Goal: Information Seeking & Learning: Learn about a topic

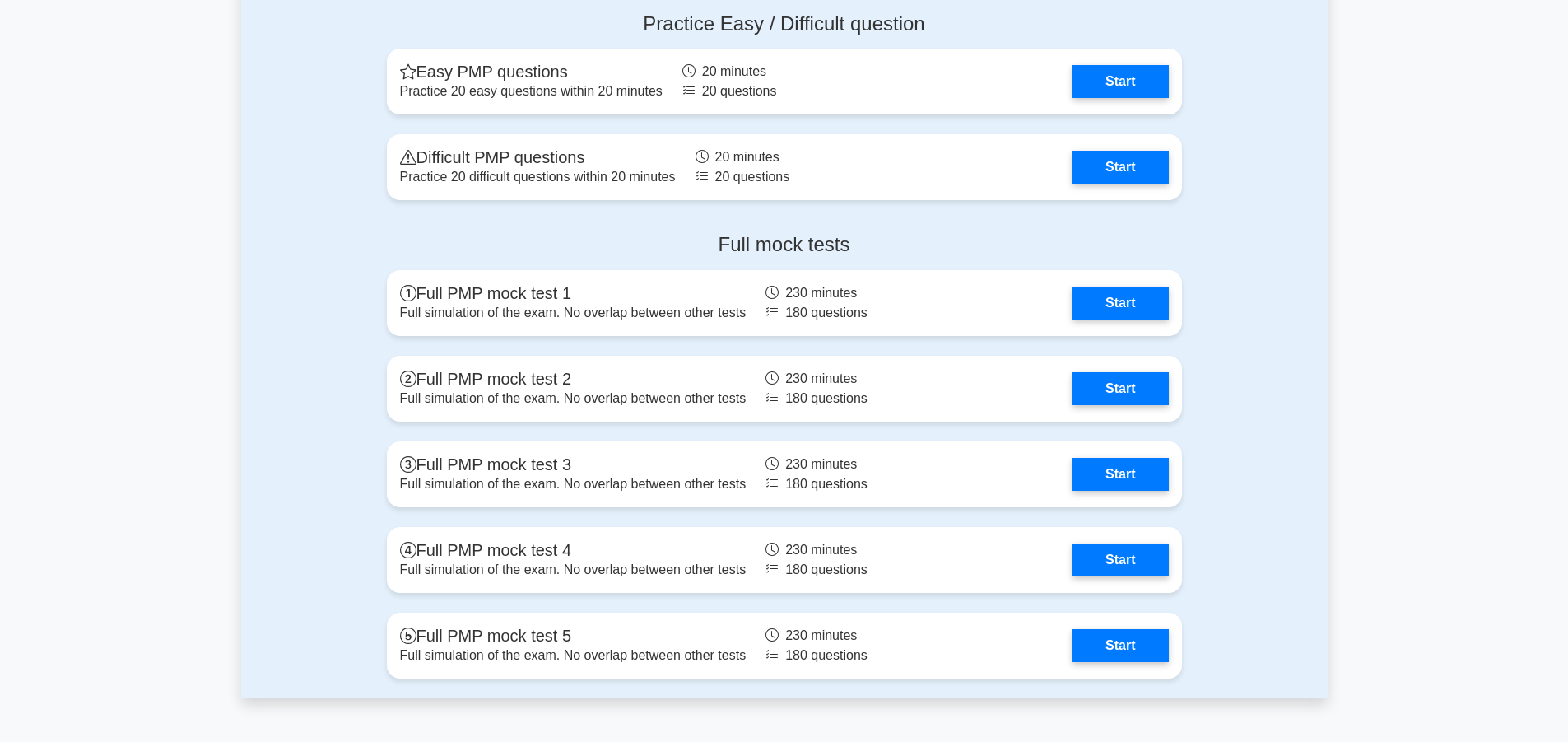
click at [1114, 165] on link "Start" at bounding box center [1120, 168] width 96 height 33
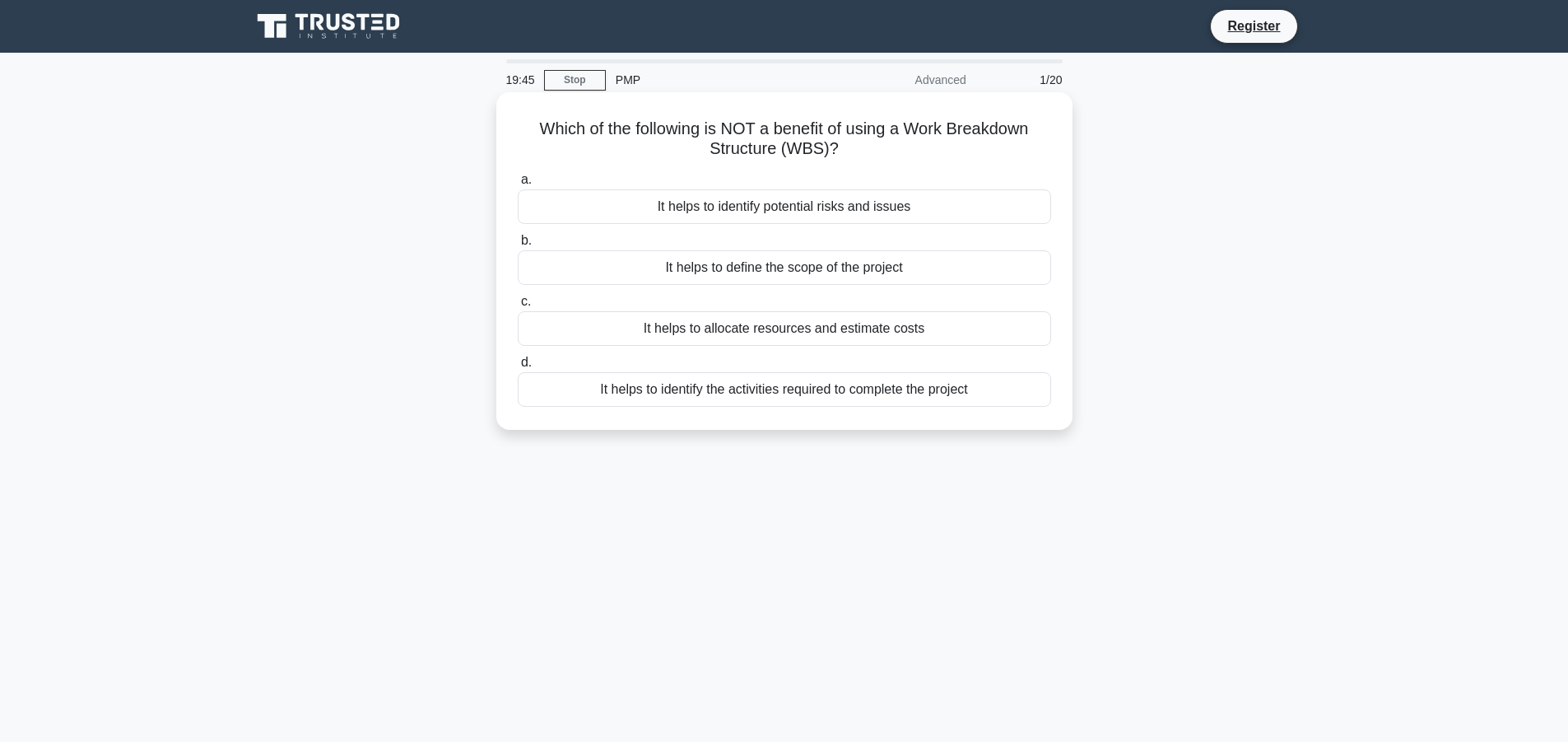
click at [748, 337] on div "It helps to allocate resources and estimate costs" at bounding box center [785, 328] width 534 height 34
click at [518, 307] on input "c. It helps to allocate resources and estimate costs" at bounding box center [518, 302] width 0 height 11
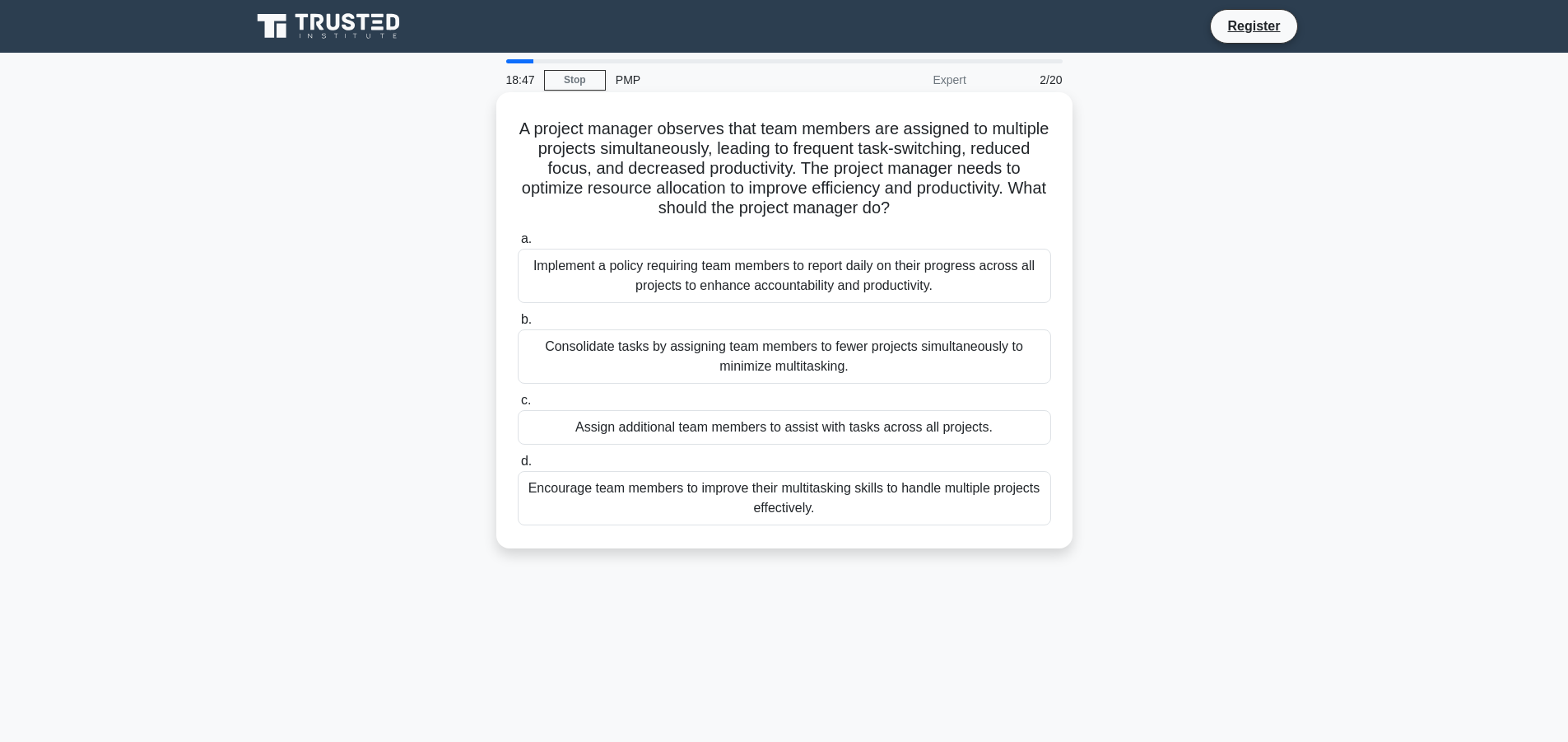
click at [658, 434] on div "Assign additional team members to assist with tasks across all projects." at bounding box center [785, 427] width 534 height 34
click at [518, 406] on input "c. Assign additional team members to assist with tasks across all projects." at bounding box center [518, 400] width 0 height 11
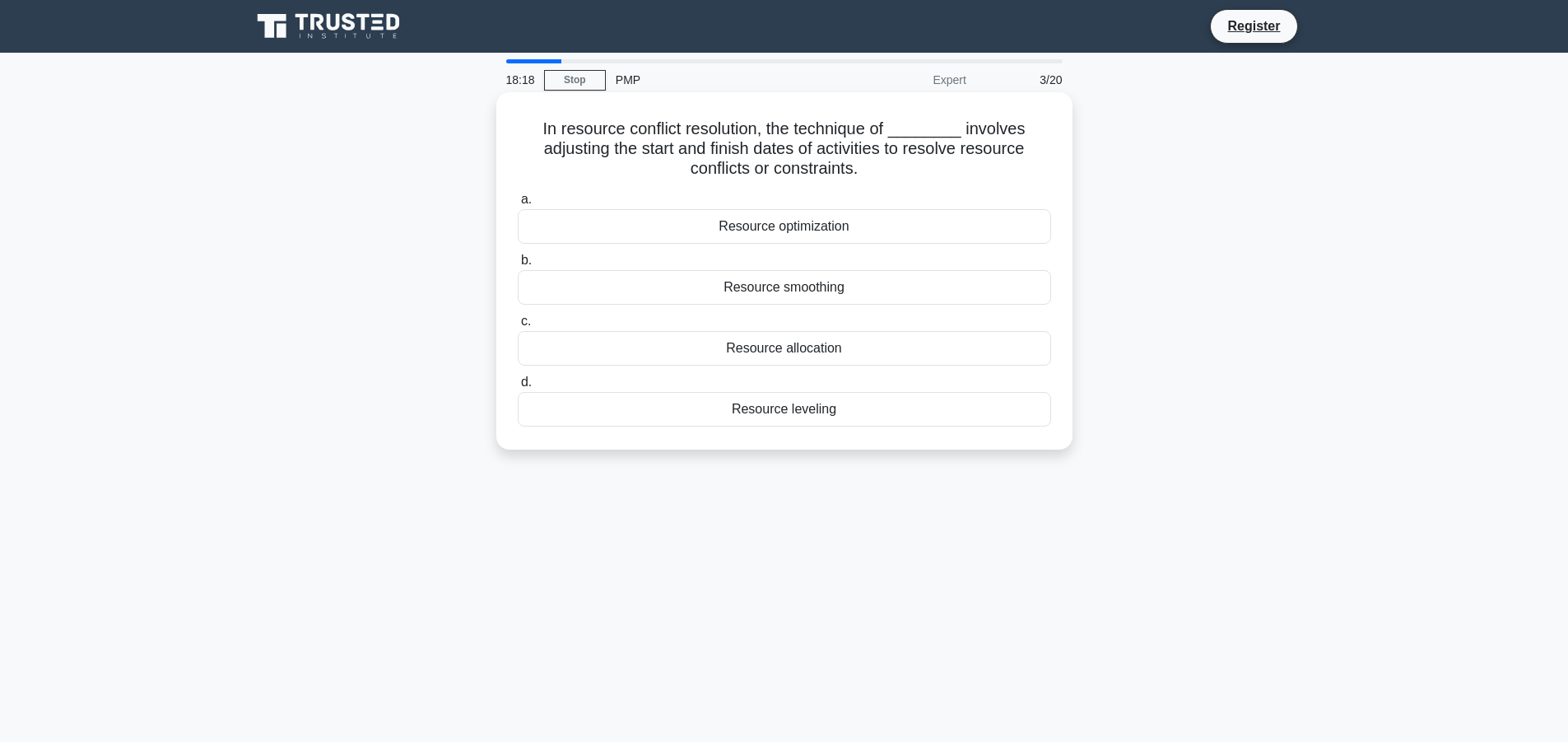
click at [795, 414] on div "Resource leveling" at bounding box center [785, 408] width 534 height 34
click at [518, 388] on input "d. Resource leveling" at bounding box center [518, 382] width 0 height 11
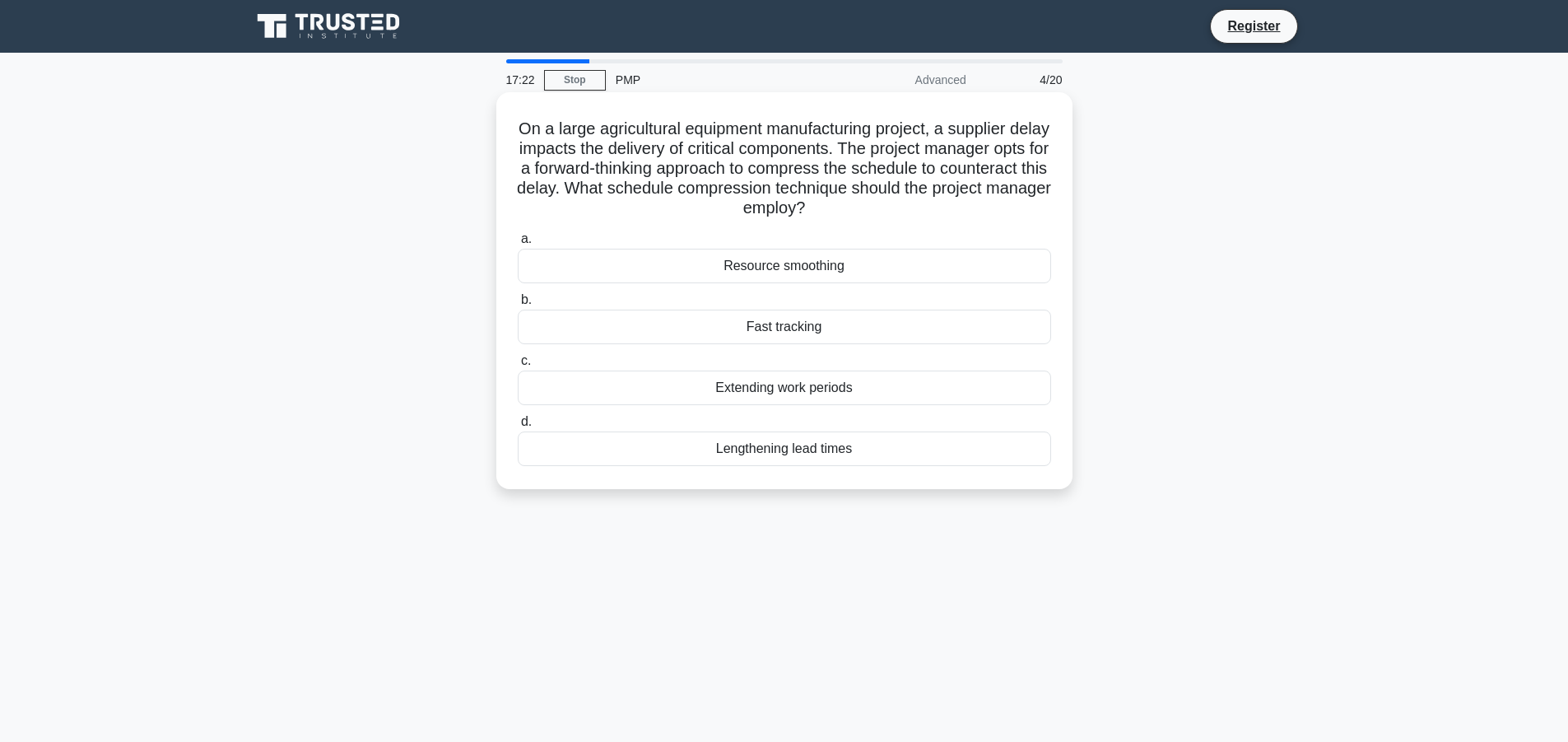
click at [772, 328] on div "Fast tracking" at bounding box center [785, 327] width 534 height 34
click at [518, 306] on input "b. Fast tracking" at bounding box center [518, 300] width 0 height 11
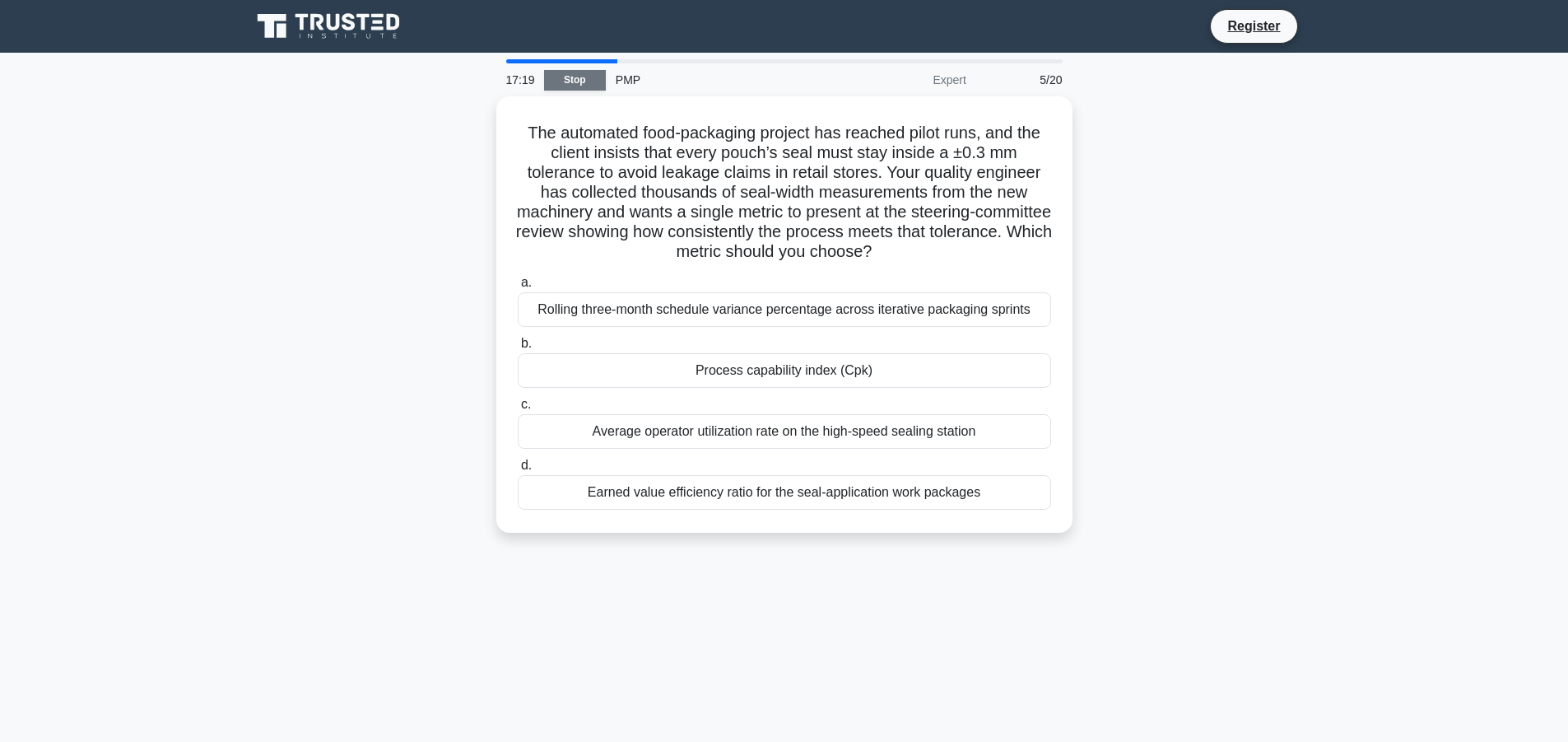
click at [565, 79] on link "Stop" at bounding box center [575, 80] width 61 height 20
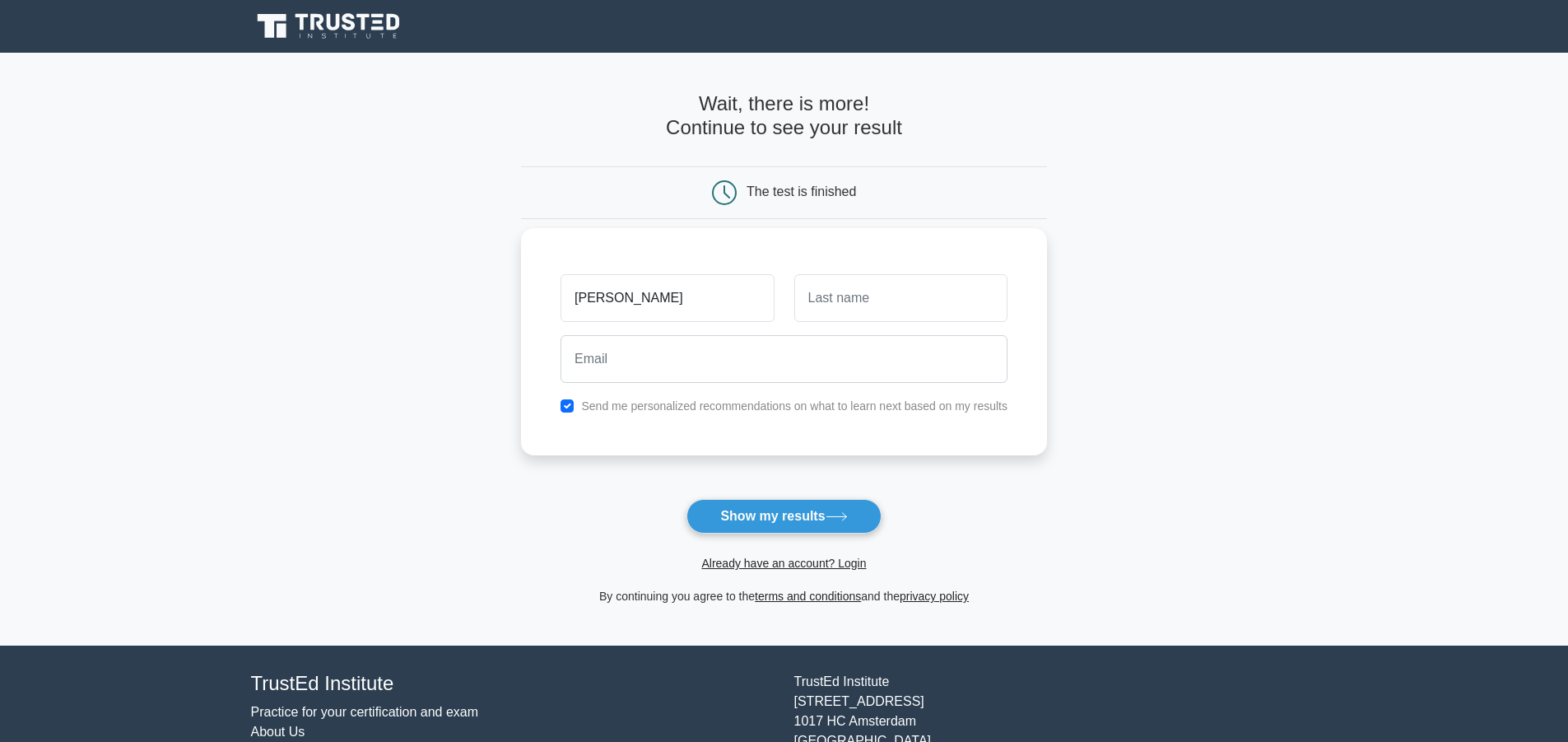
drag, startPoint x: 704, startPoint y: 297, endPoint x: 632, endPoint y: 300, distance: 72.1
click at [632, 300] on input "[PERSON_NAME]" at bounding box center [667, 298] width 213 height 47
type input "[PERSON_NAME]"
click at [844, 284] on input "text" at bounding box center [901, 298] width 213 height 47
type input "[PERSON_NAME]"
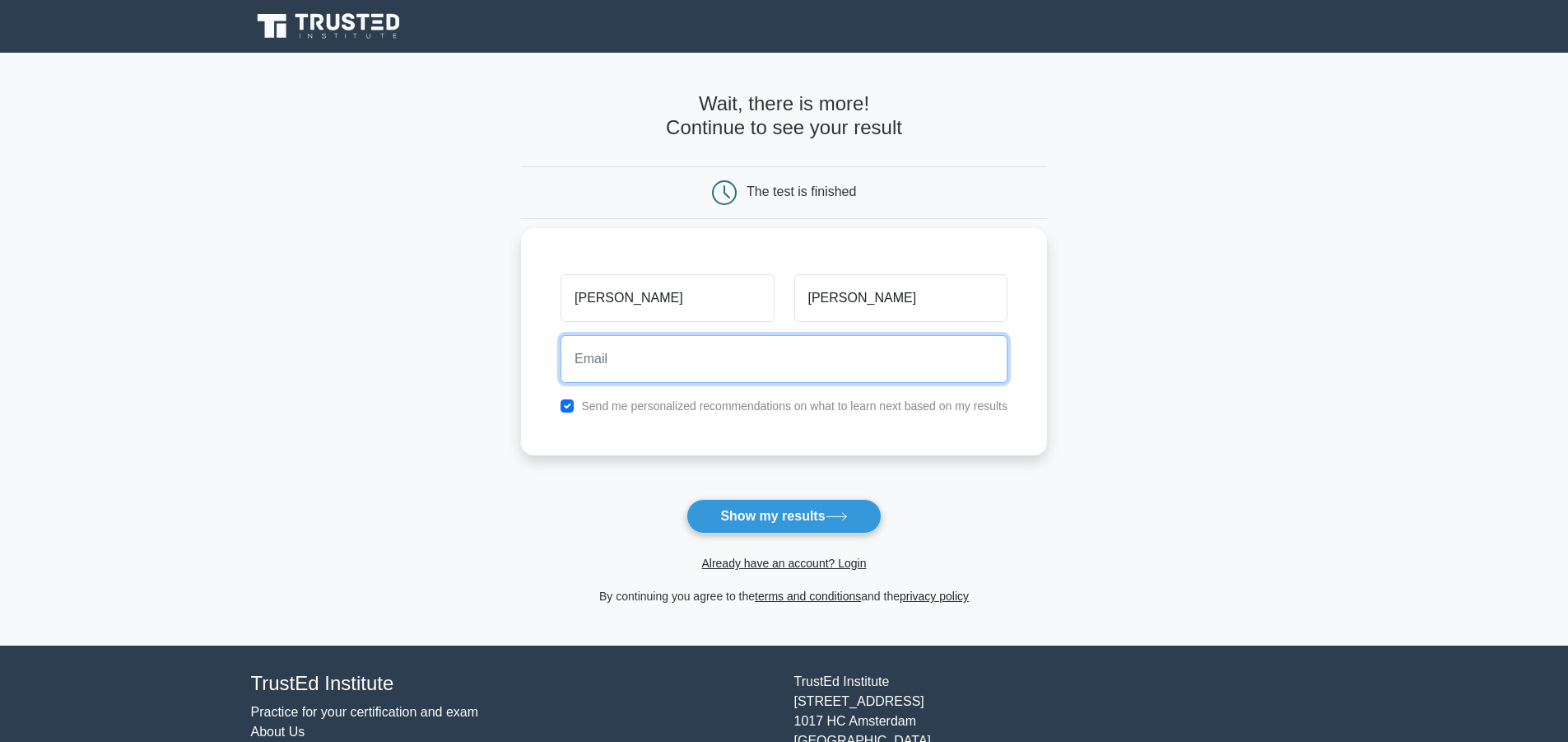
click at [673, 354] on input "email" at bounding box center [784, 359] width 447 height 47
type input "sayantan1408@gmail.com"
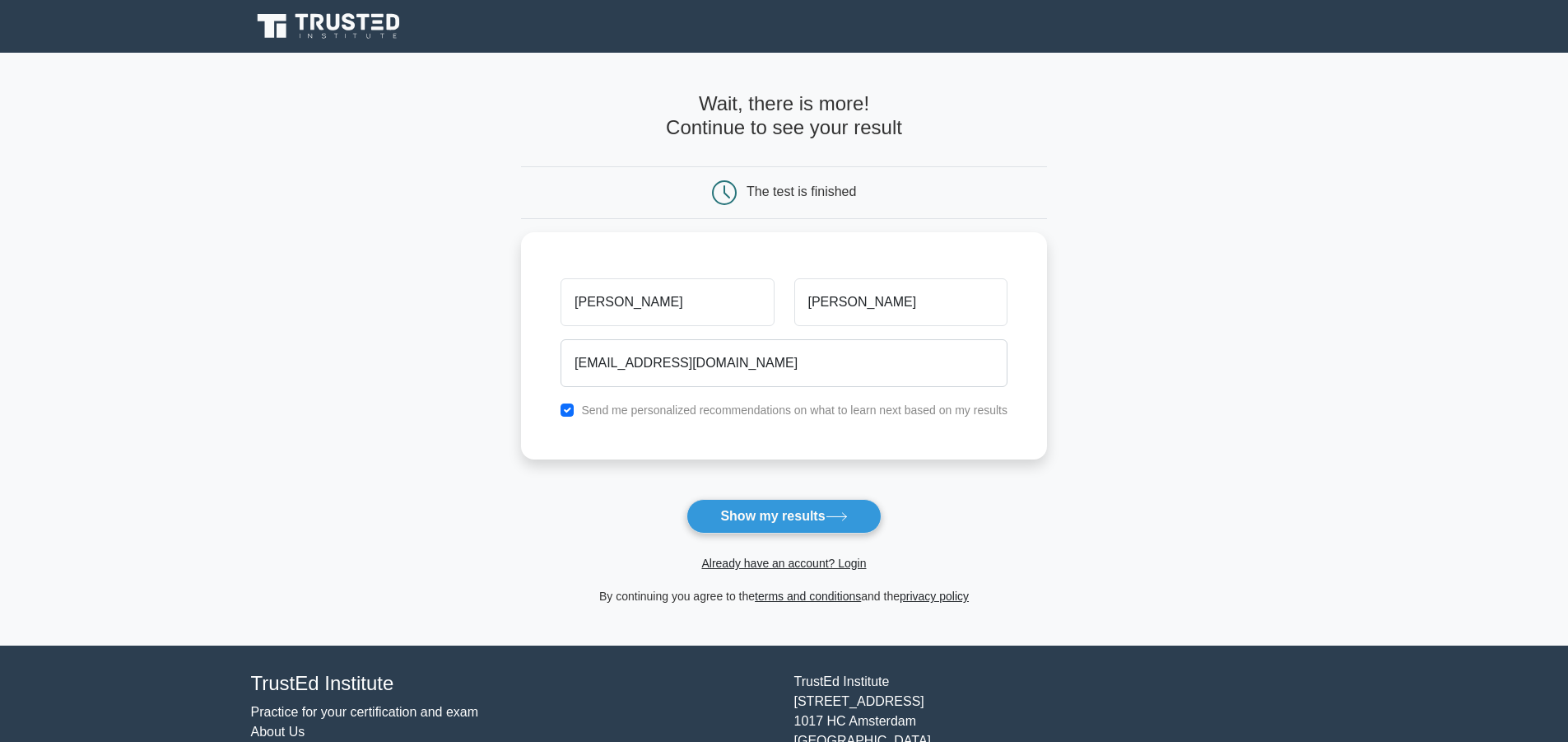
click at [729, 523] on button "Show my results" at bounding box center [783, 515] width 194 height 34
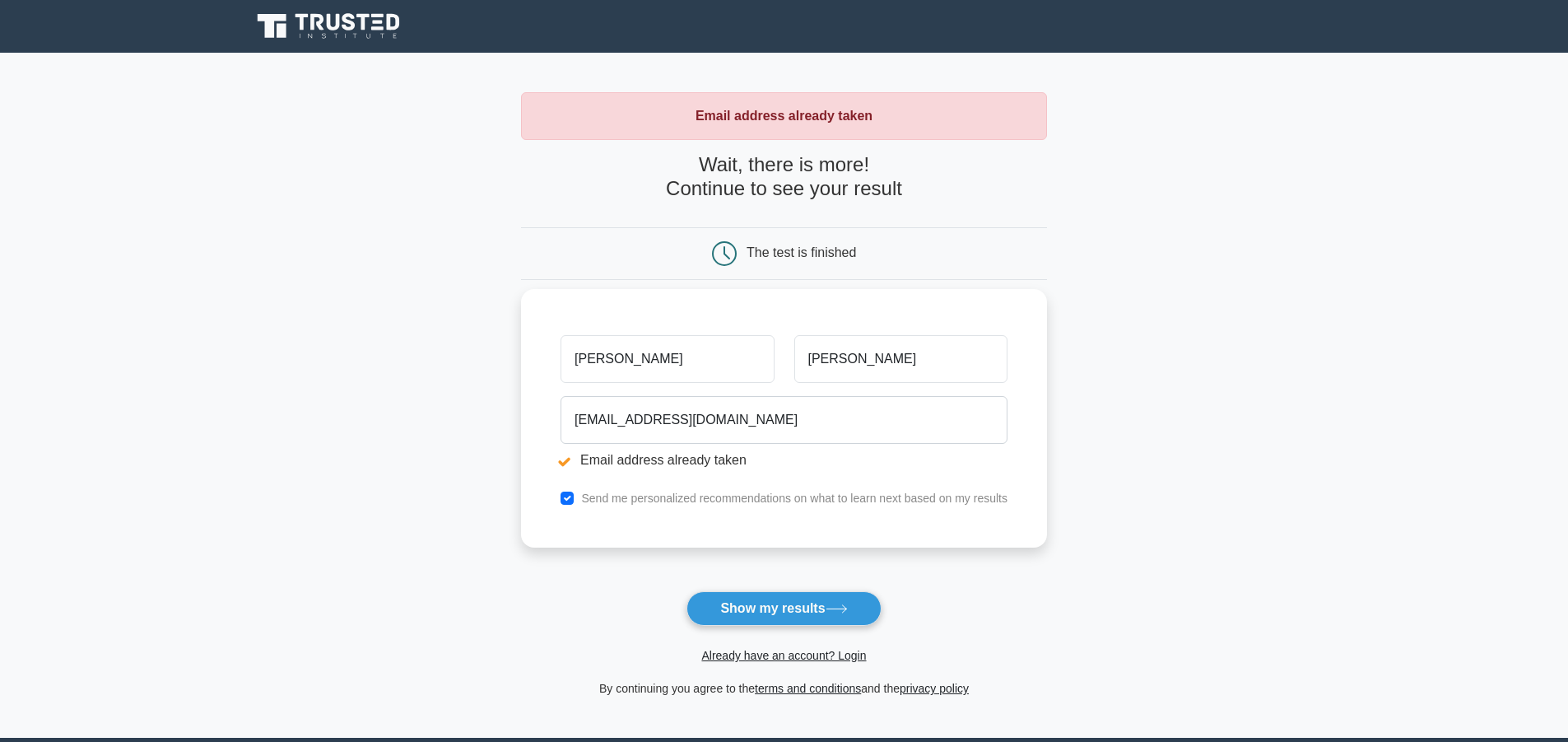
click at [579, 359] on input "[PERSON_NAME]" at bounding box center [667, 359] width 213 height 47
type input "Sayantan"
click at [1317, 299] on main "Email address already taken Wait, there is more! Continue to see your result Th…" at bounding box center [784, 395] width 1568 height 685
click at [761, 660] on link "Already have an account? Login" at bounding box center [784, 655] width 165 height 13
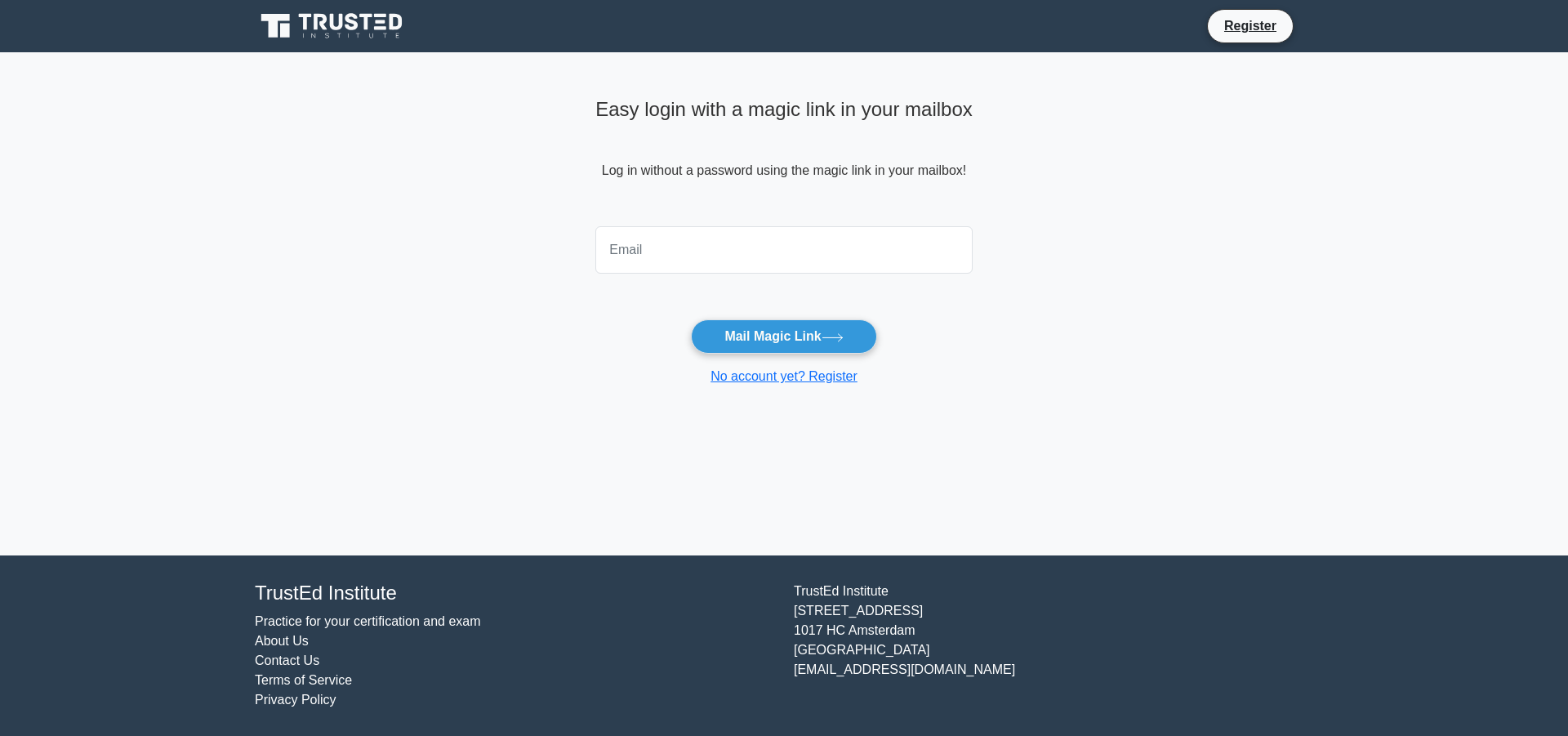
click at [623, 240] on input "email" at bounding box center [784, 250] width 377 height 47
type input "[EMAIL_ADDRESS][DOMAIN_NAME]"
click at [719, 328] on button "Mail Magic Link" at bounding box center [783, 336] width 186 height 34
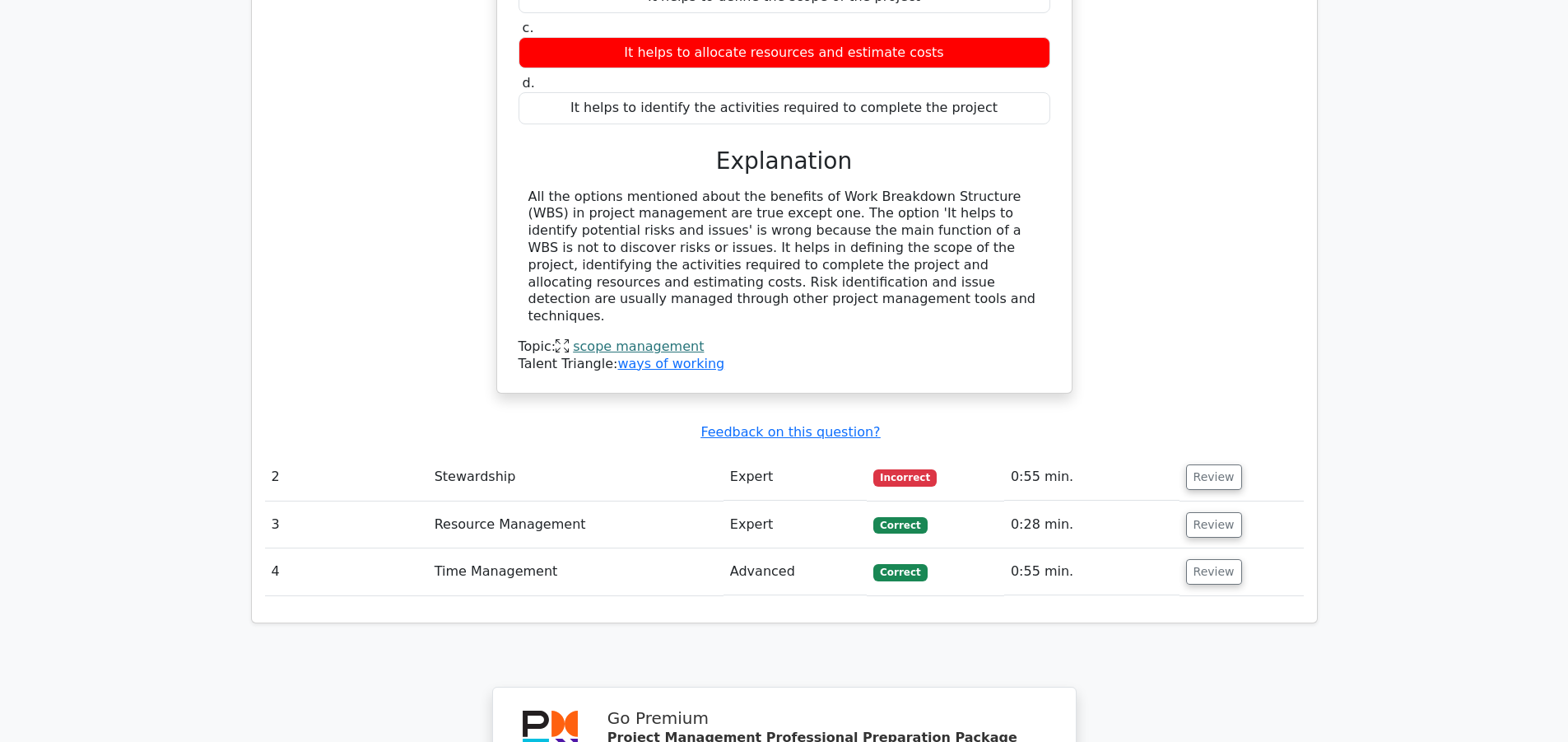
scroll to position [1646, 0]
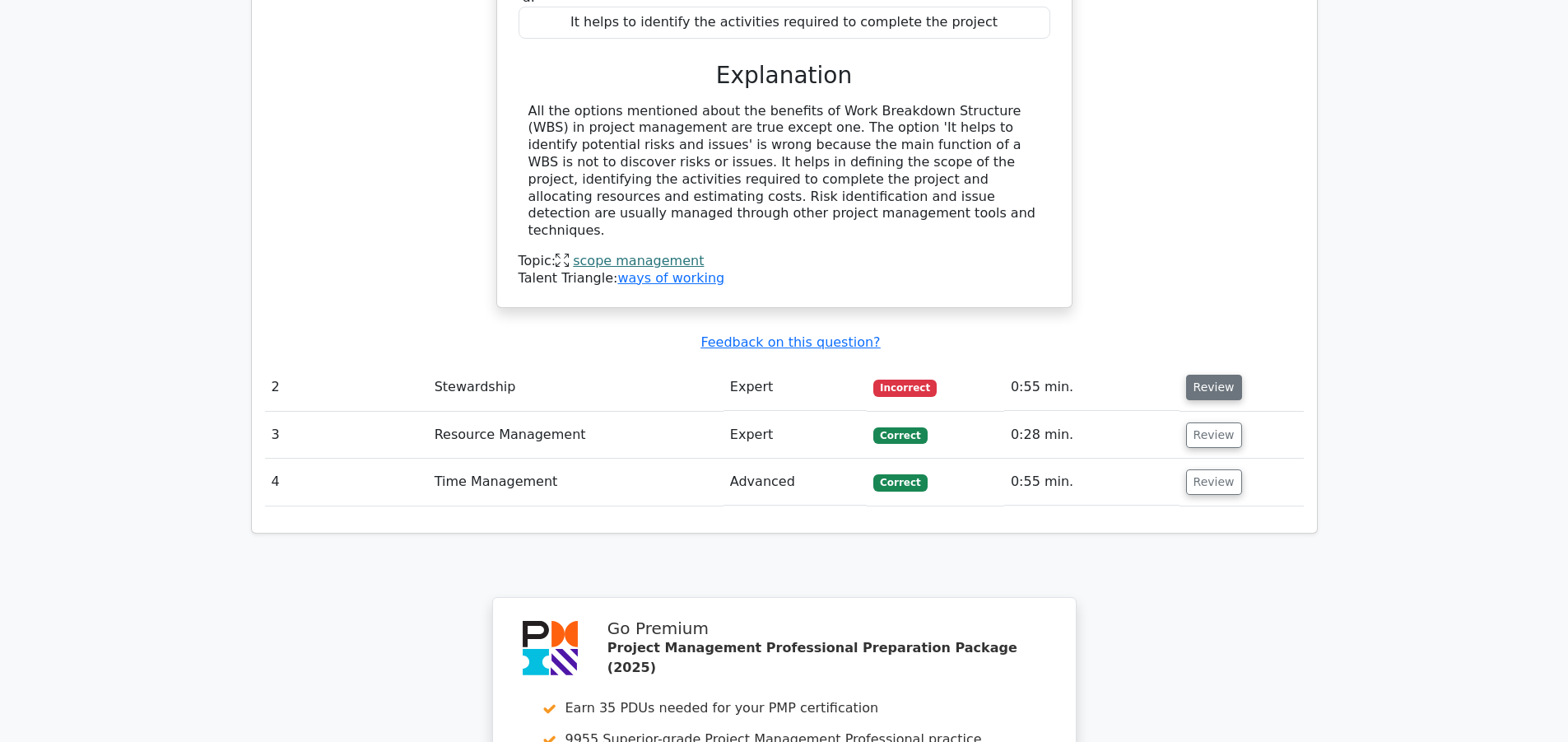
click at [1208, 375] on button "Review" at bounding box center [1214, 387] width 56 height 25
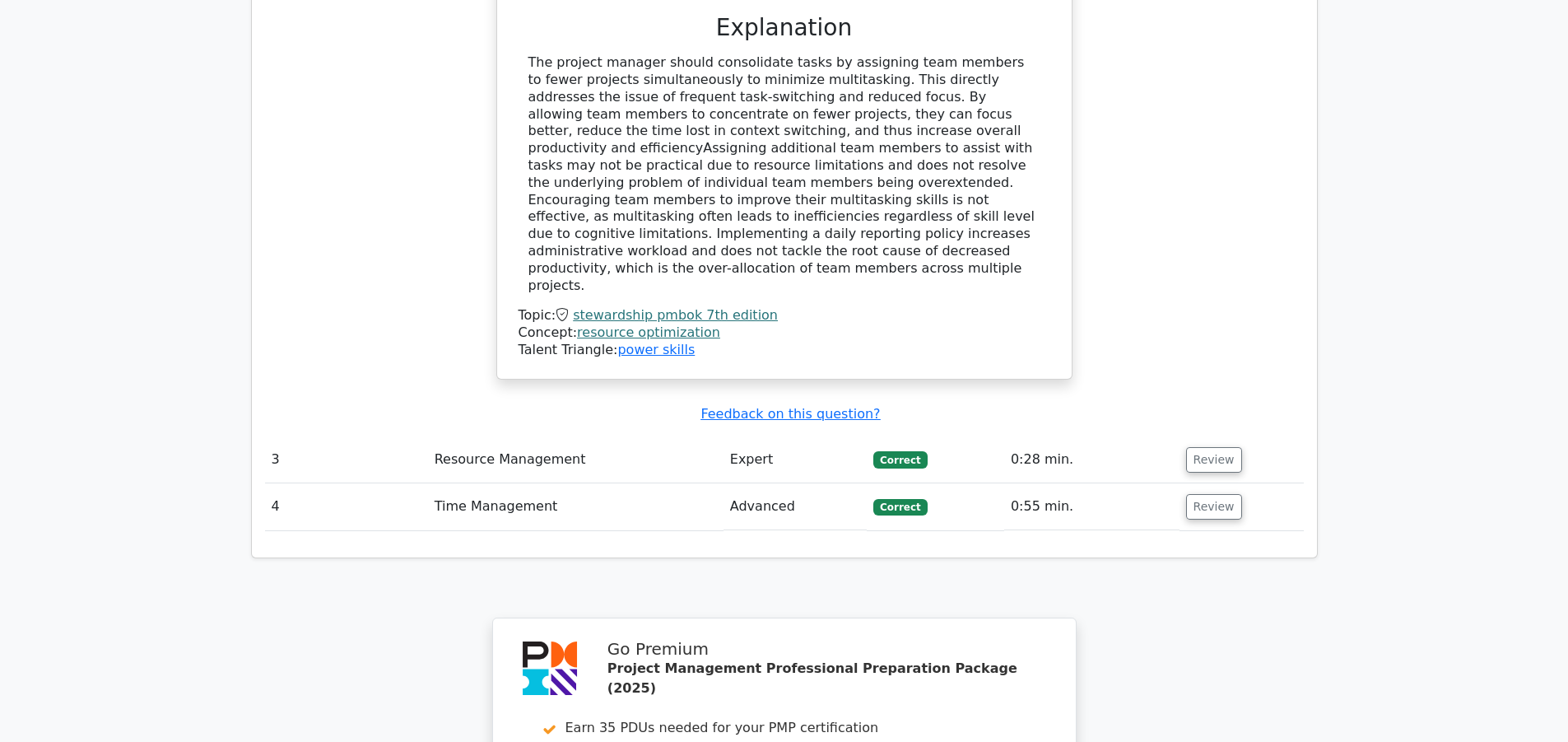
scroll to position [2470, 0]
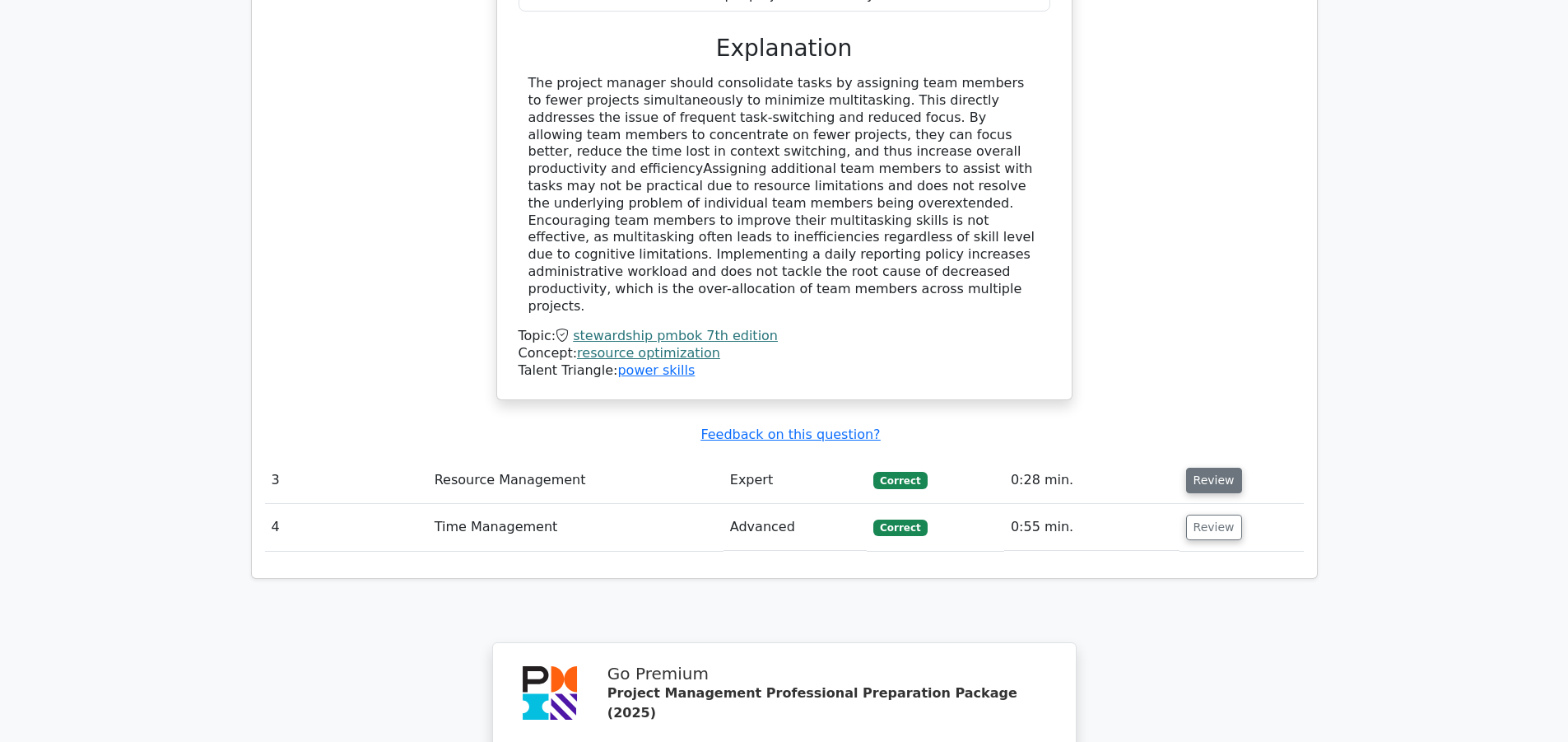
click at [1210, 468] on button "Review" at bounding box center [1214, 480] width 56 height 25
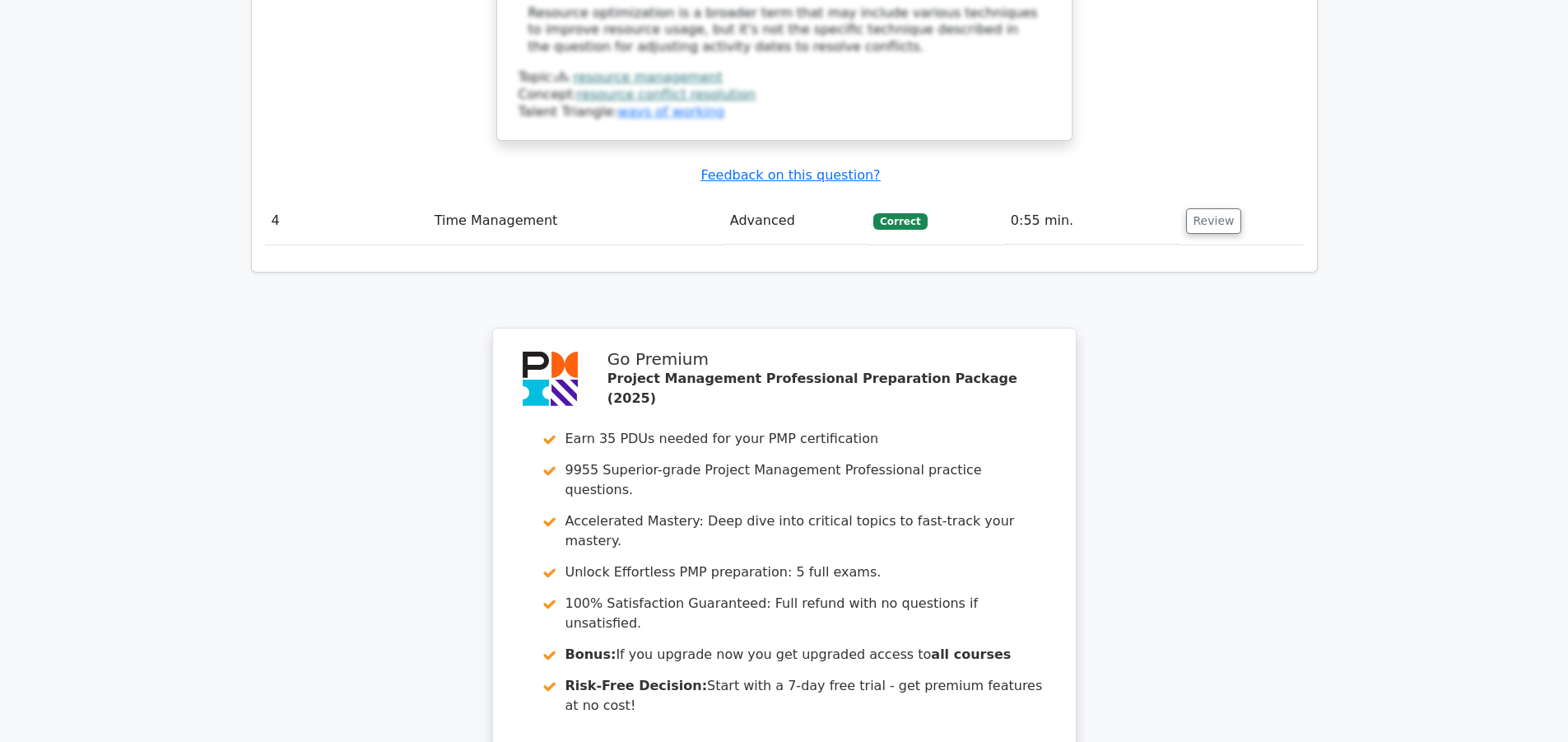
scroll to position [3442, 0]
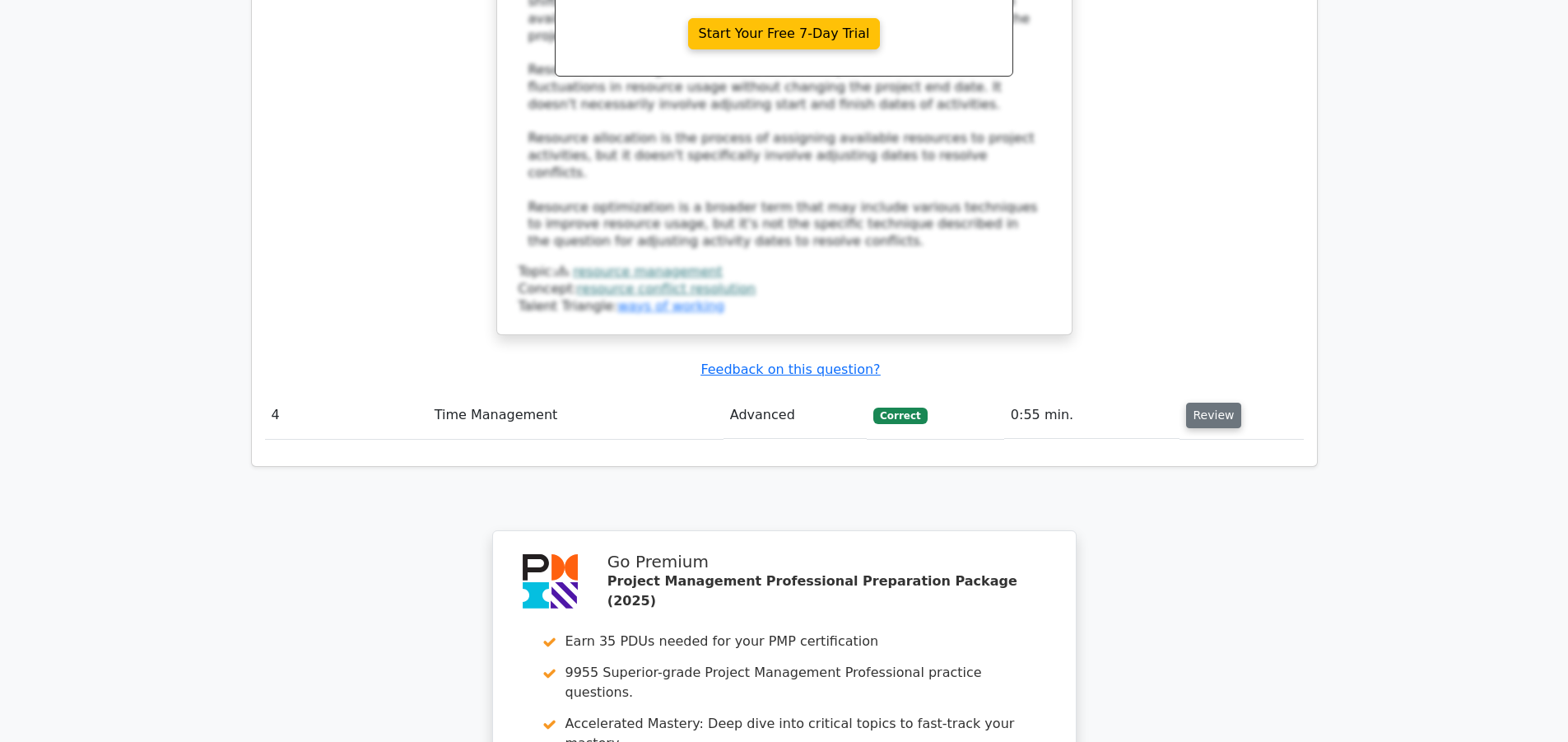
click at [1223, 403] on button "Review" at bounding box center [1214, 415] width 56 height 25
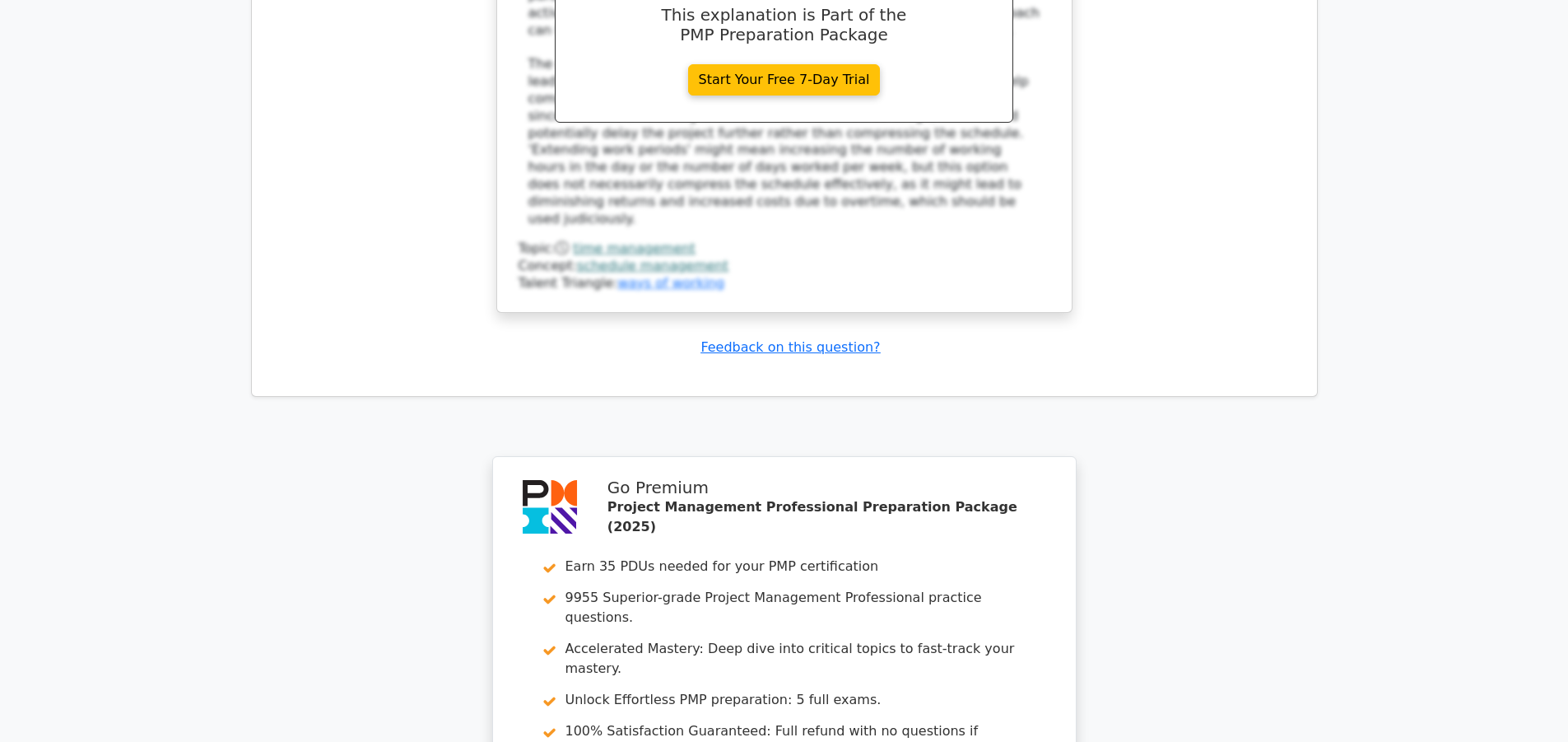
scroll to position [4569, 0]
